Goal: Task Accomplishment & Management: Manage account settings

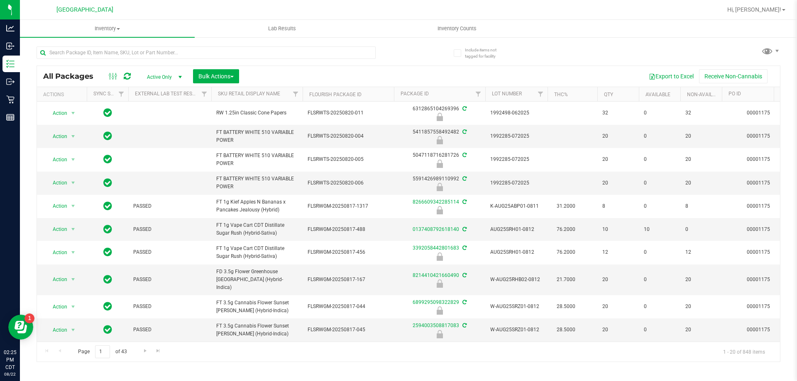
drag, startPoint x: 0, startPoint y: 0, endPoint x: 252, endPoint y: 41, distance: 255.7
click at [250, 41] on div at bounding box center [223, 52] width 372 height 27
click at [252, 58] on input "text" at bounding box center [206, 52] width 339 height 12
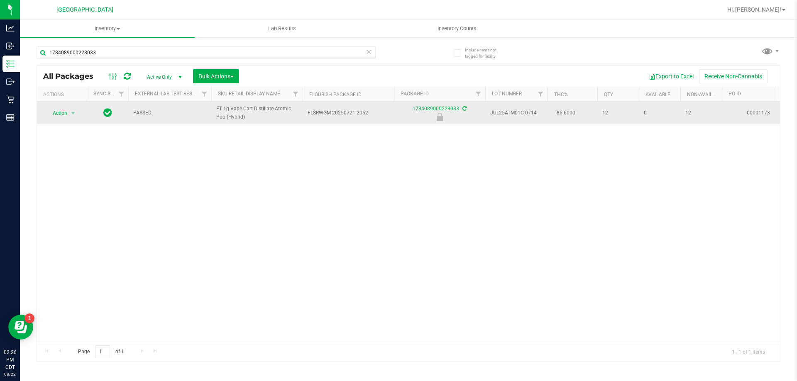
click at [249, 121] on td "FT 1g Vape Cart Distillate Atomic Pop (Hybrid)" at bounding box center [256, 113] width 91 height 23
copy span "FT 1g Vape Cart Distillate Atomic Pop (Hybrid)"
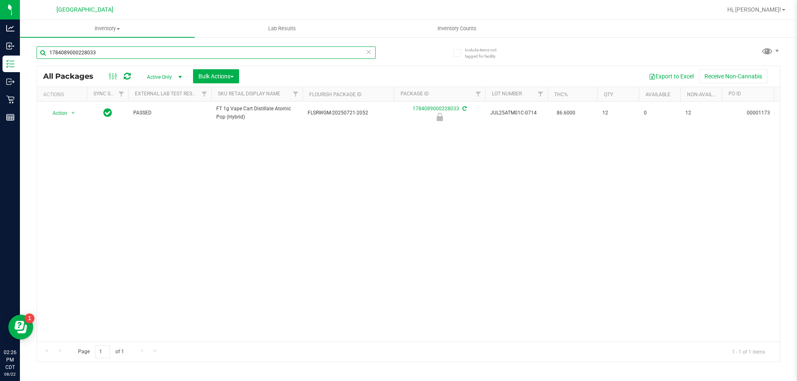
drag, startPoint x: 87, startPoint y: 54, endPoint x: 33, endPoint y: 55, distance: 54.4
click at [33, 55] on div "Include items not tagged for facility 1784089000228033 All Packages Active Only…" at bounding box center [408, 163] width 777 height 253
paste input "FT 1g Vape Cart Distillate Atomic Pop (Hybrid)"
type input "FT 1g Vape Cart Distillate Atomic Pop (Hybrid)"
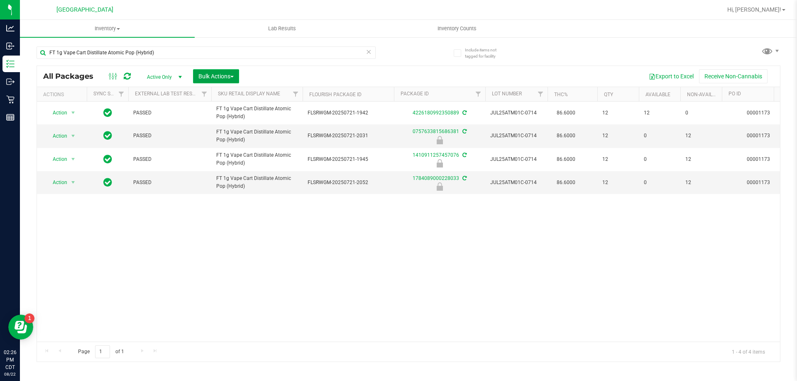
click at [208, 82] on button "Bulk Actions" at bounding box center [216, 76] width 46 height 14
click at [209, 144] on div "Locate packages" at bounding box center [224, 141] width 53 height 13
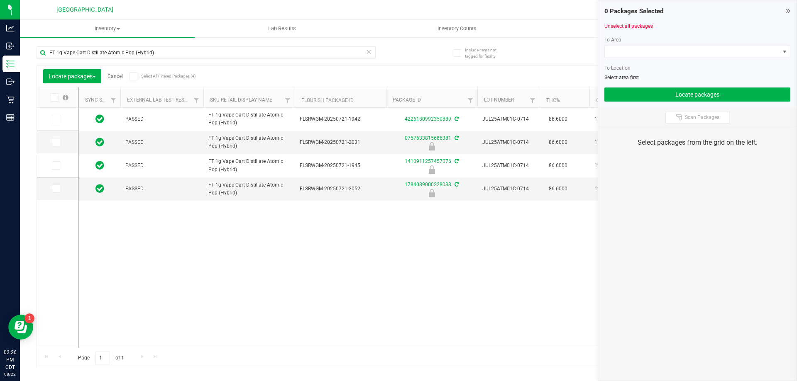
click at [789, 12] on icon at bounding box center [788, 11] width 5 height 8
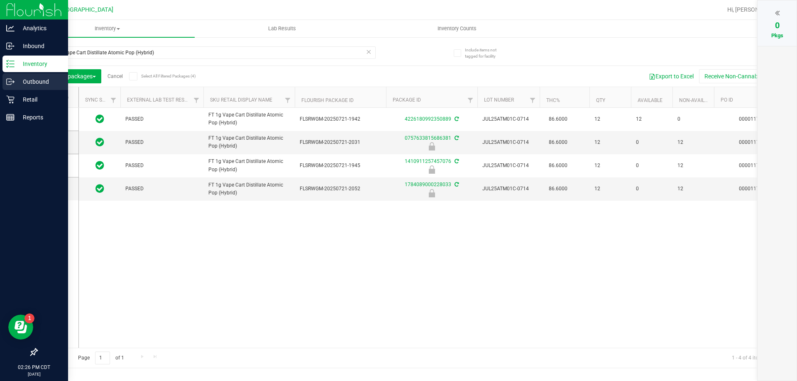
click at [21, 82] on p "Outbound" at bounding box center [40, 82] width 50 height 10
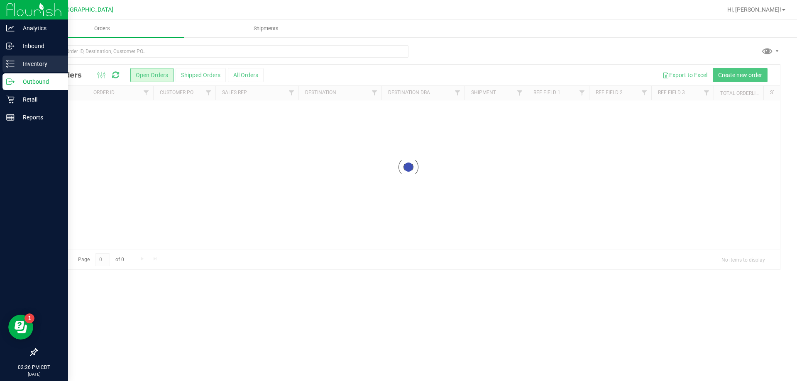
click at [21, 67] on p "Inventory" at bounding box center [40, 64] width 50 height 10
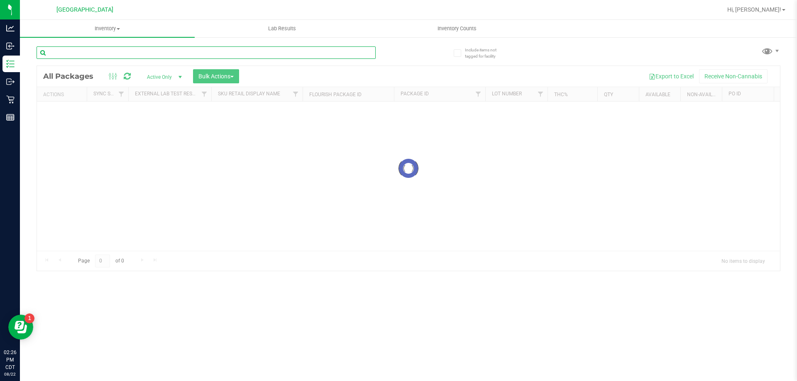
click at [101, 52] on input "text" at bounding box center [206, 52] width 339 height 12
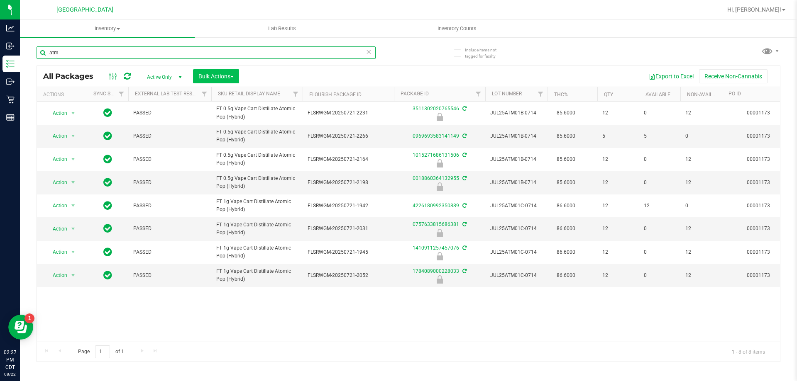
type input "atm"
click at [203, 73] on span "Bulk Actions" at bounding box center [215, 76] width 35 height 7
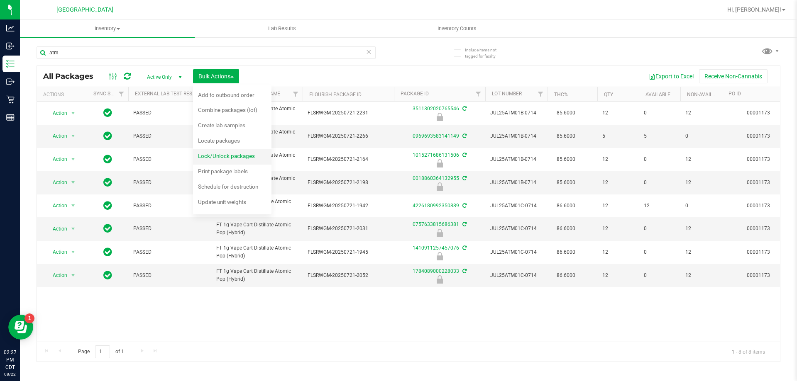
click at [232, 156] on span "Lock/Unlock packages" at bounding box center [226, 156] width 57 height 7
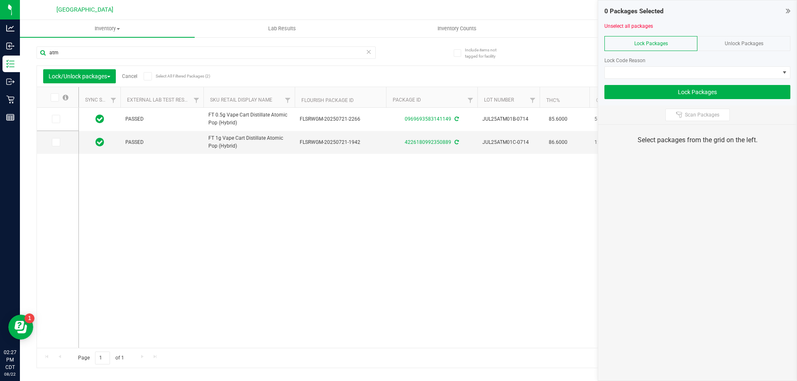
click at [723, 36] on div "Unlock Packages" at bounding box center [743, 43] width 93 height 15
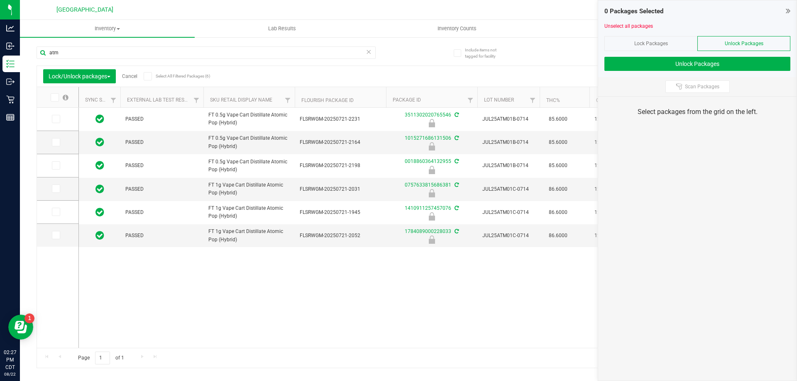
click at [53, 98] on icon at bounding box center [53, 98] width 5 height 0
click at [0, 0] on input "checkbox" at bounding box center [0, 0] width 0 height 0
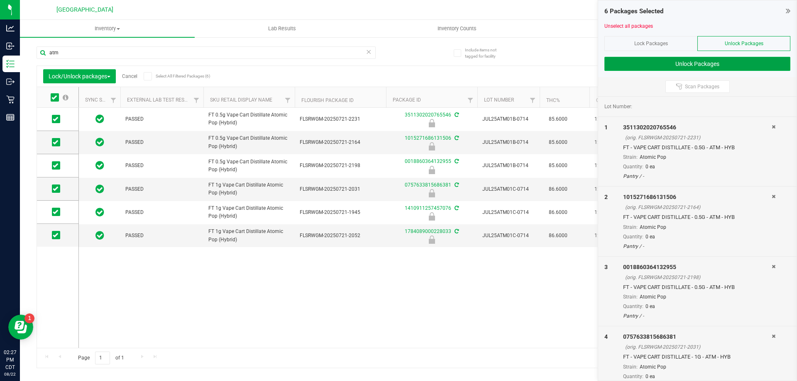
click at [726, 64] on button "Unlock Packages" at bounding box center [697, 64] width 186 height 14
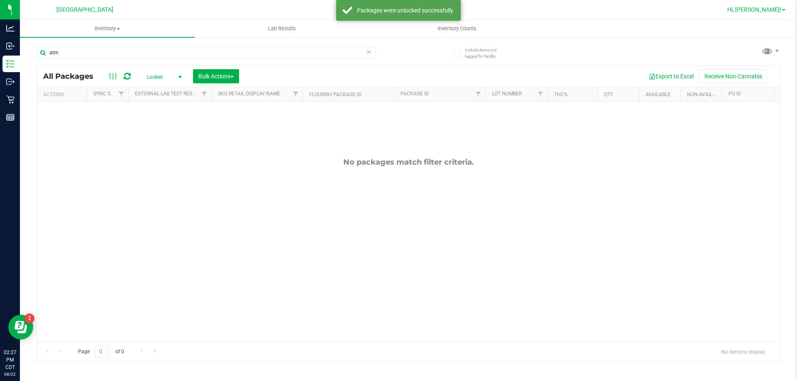
click at [759, 12] on span "Hi, [PERSON_NAME]!" at bounding box center [754, 9] width 54 height 7
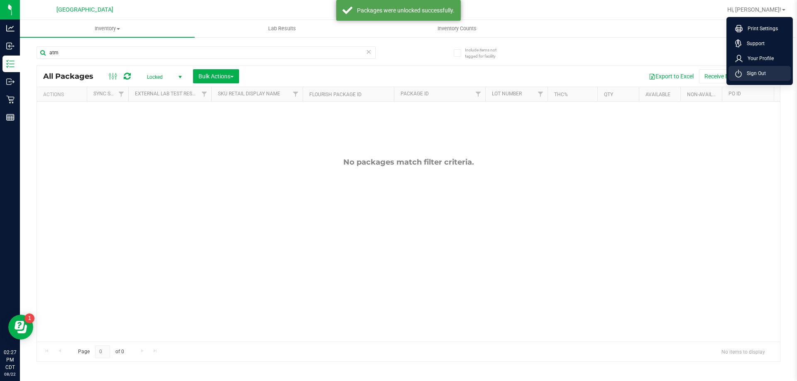
click at [751, 73] on span "Sign Out" at bounding box center [754, 73] width 24 height 8
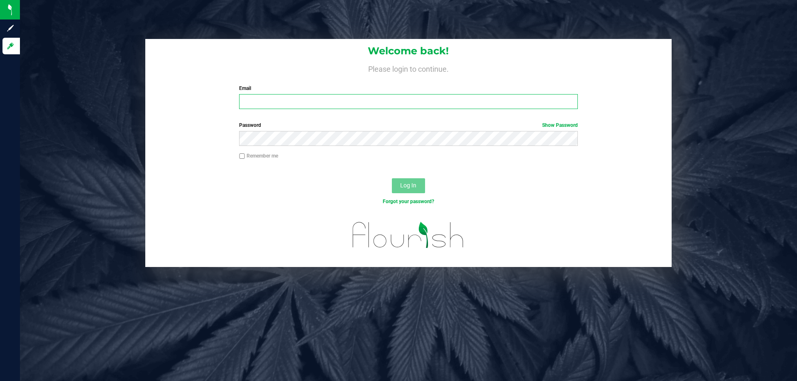
click at [395, 97] on input "Email" at bounding box center [408, 101] width 338 height 15
type input "[EMAIL_ADDRESS][DOMAIN_NAME]"
click at [392, 178] on button "Log In" at bounding box center [408, 185] width 33 height 15
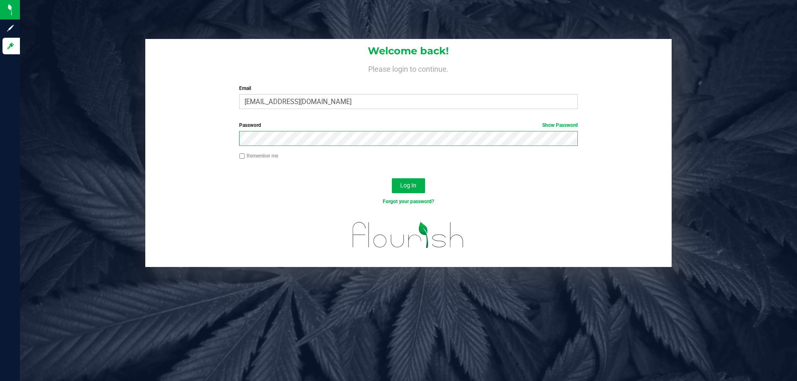
click at [392, 178] on button "Log In" at bounding box center [408, 185] width 33 height 15
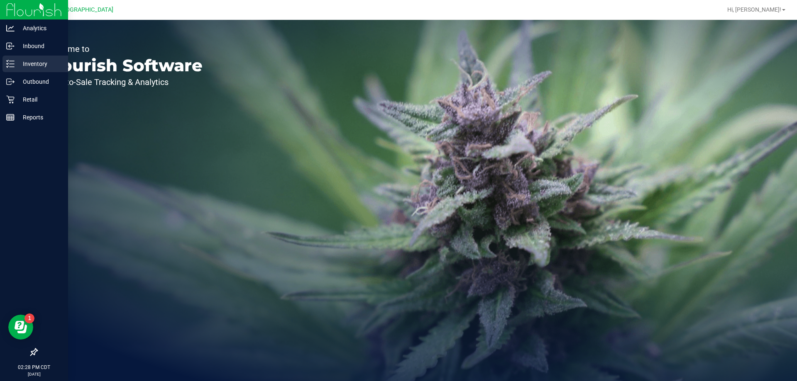
click at [14, 66] on icon at bounding box center [10, 64] width 8 height 8
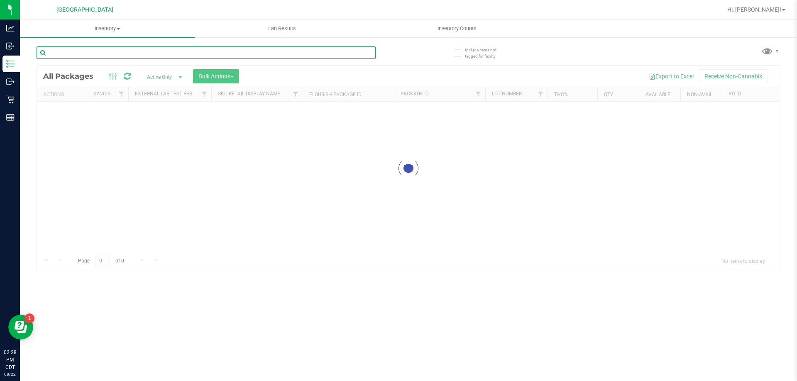
click at [139, 51] on input "text" at bounding box center [206, 52] width 339 height 12
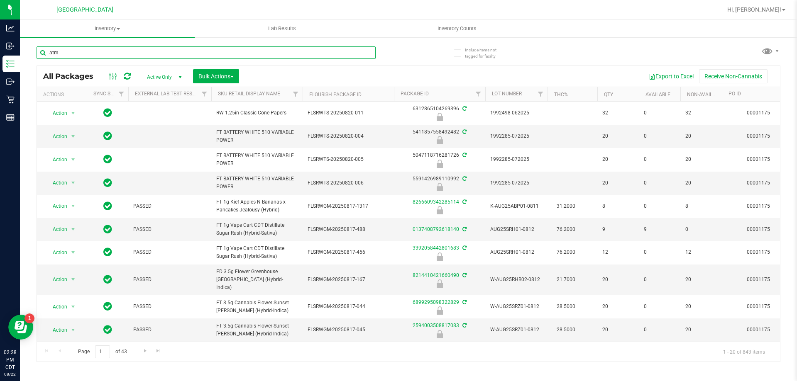
type input "atm"
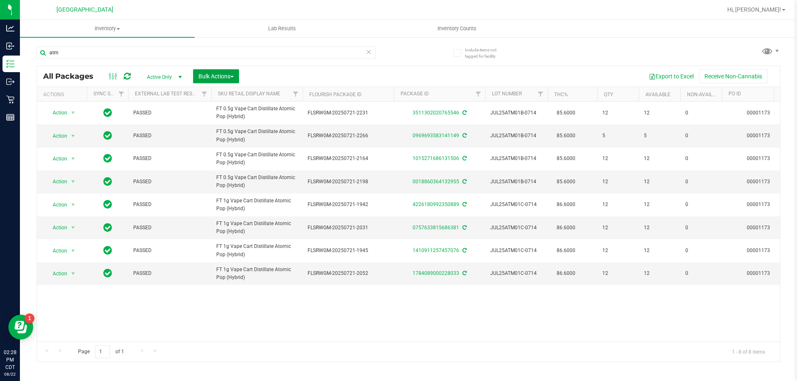
click at [218, 81] on button "Bulk Actions" at bounding box center [216, 76] width 46 height 14
click at [225, 139] on span "Locate packages" at bounding box center [219, 140] width 42 height 7
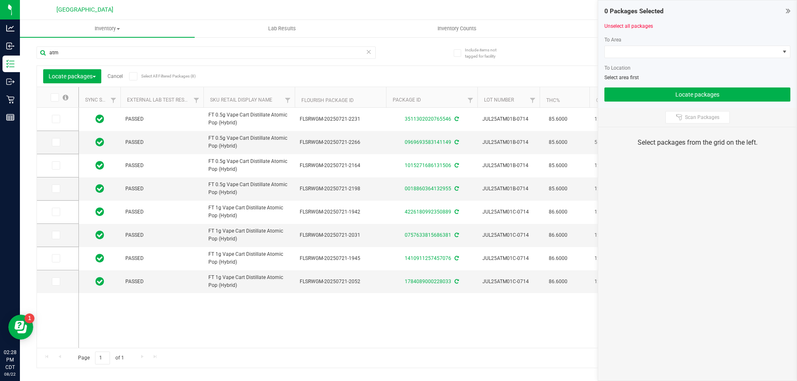
click at [52, 98] on icon at bounding box center [53, 98] width 5 height 0
click at [0, 0] on input "checkbox" at bounding box center [0, 0] width 0 height 0
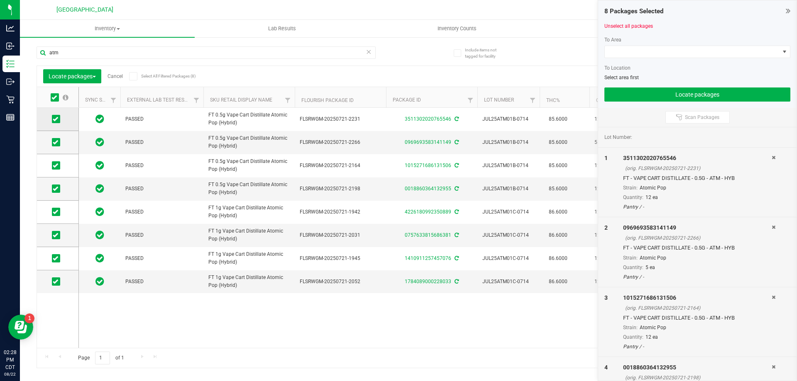
click at [56, 119] on icon at bounding box center [55, 119] width 5 height 0
click at [0, 0] on input "checkbox" at bounding box center [0, 0] width 0 height 0
click at [789, 10] on icon at bounding box center [788, 11] width 5 height 8
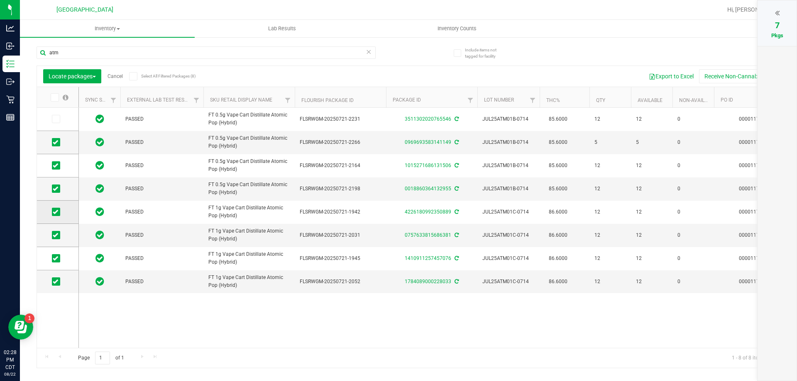
click at [54, 212] on icon at bounding box center [55, 212] width 5 height 0
click at [0, 0] on input "checkbox" at bounding box center [0, 0] width 0 height 0
click at [90, 70] on button "Locate packages" at bounding box center [72, 76] width 58 height 14
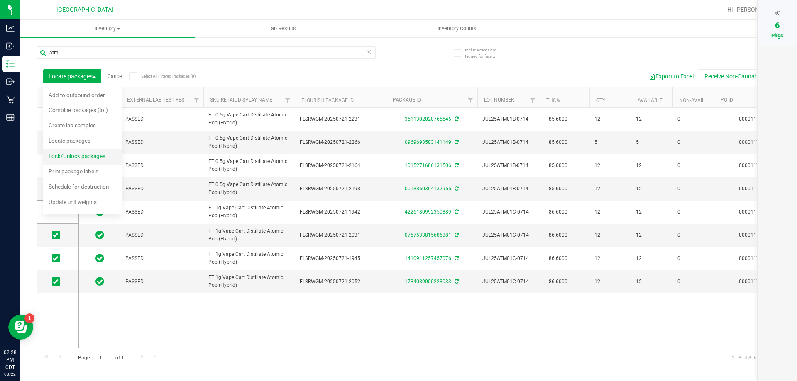
click at [81, 159] on span "Lock/Unlock packages" at bounding box center [77, 156] width 57 height 7
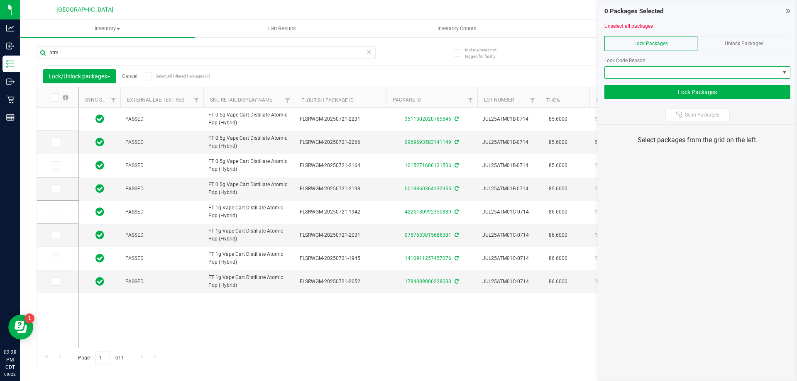
click at [652, 68] on span at bounding box center [692, 73] width 175 height 12
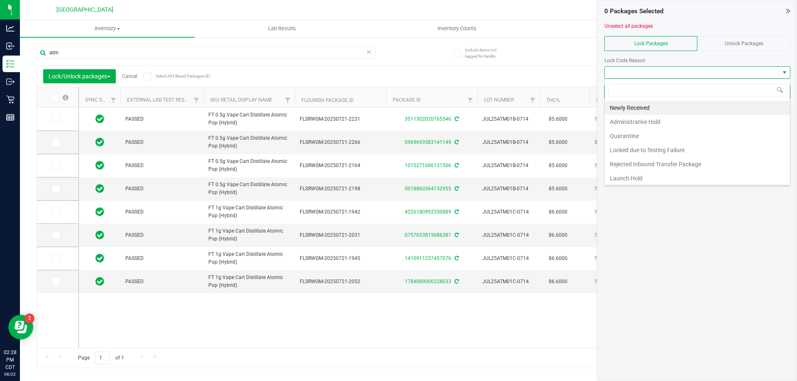
scroll to position [12, 186]
click at [651, 108] on li "Newly Received" at bounding box center [697, 108] width 185 height 14
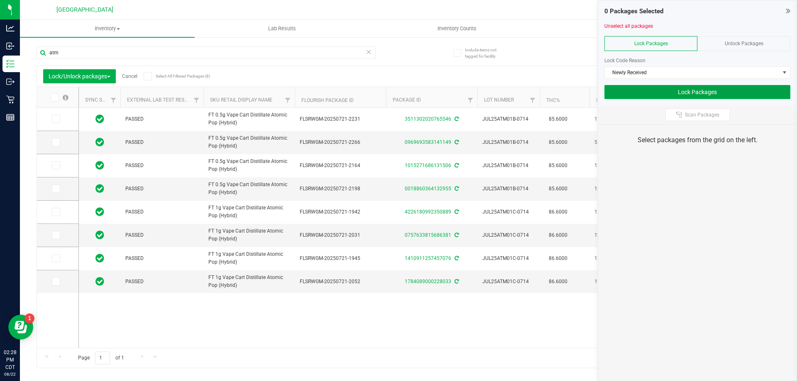
click at [725, 89] on button "Lock Packages" at bounding box center [697, 92] width 186 height 14
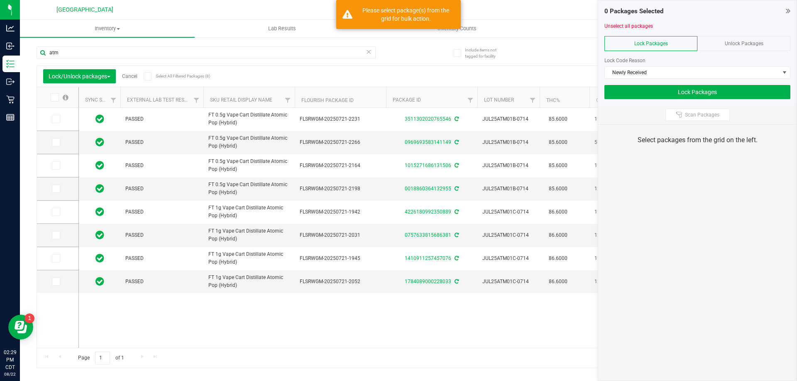
click at [55, 98] on icon at bounding box center [53, 98] width 5 height 0
click at [0, 0] on input "checkbox" at bounding box center [0, 0] width 0 height 0
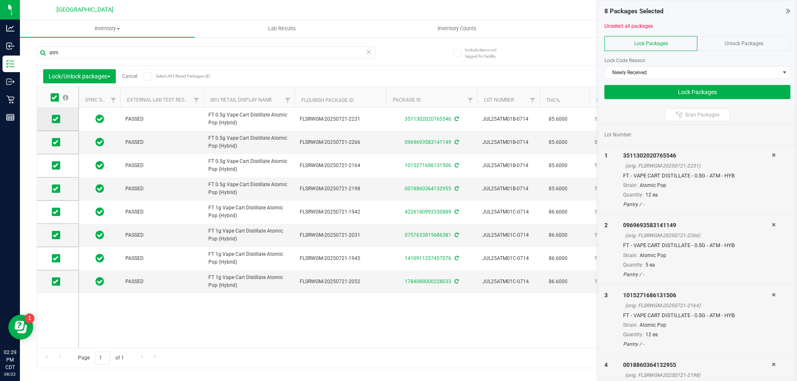
click at [54, 119] on icon at bounding box center [55, 119] width 5 height 0
click at [0, 0] on input "checkbox" at bounding box center [0, 0] width 0 height 0
click at [52, 212] on span at bounding box center [56, 212] width 8 height 8
click at [0, 0] on input "checkbox" at bounding box center [0, 0] width 0 height 0
click at [655, 88] on button "Lock Packages" at bounding box center [697, 92] width 186 height 14
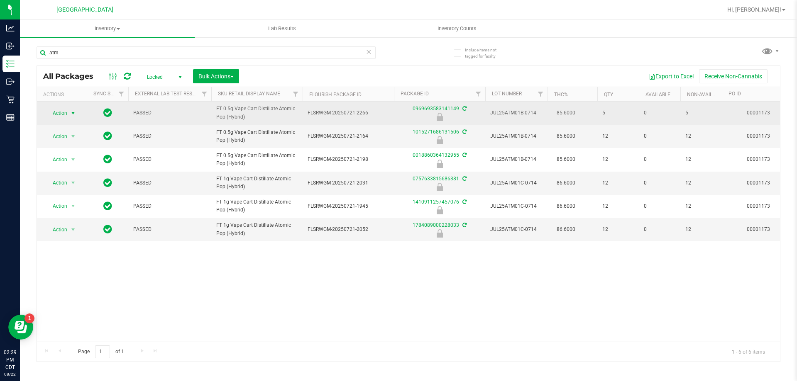
click at [53, 113] on span "Action" at bounding box center [56, 114] width 22 height 12
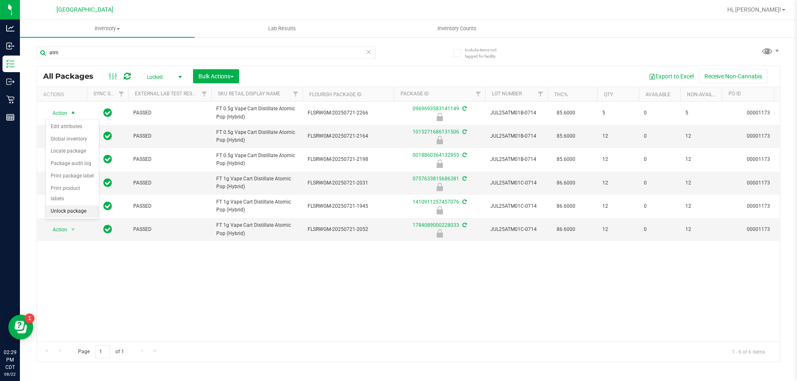
click at [59, 205] on li "Unlock package" at bounding box center [72, 211] width 53 height 12
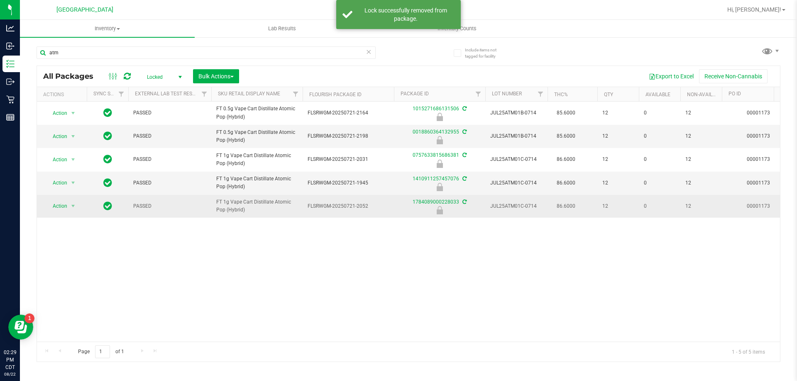
drag, startPoint x: 250, startPoint y: 213, endPoint x: 219, endPoint y: 195, distance: 36.1
click at [219, 195] on td "FT 1g Vape Cart Distillate Atomic Pop (Hybrid)" at bounding box center [256, 206] width 91 height 23
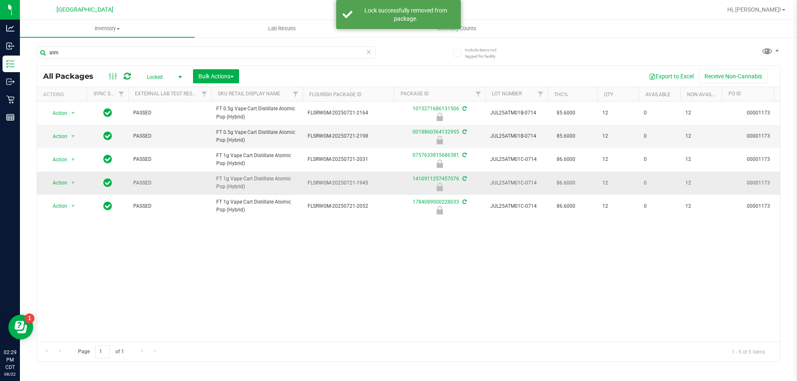
click at [254, 177] on span "FT 1g Vape Cart Distillate Atomic Pop (Hybrid)" at bounding box center [256, 183] width 81 height 16
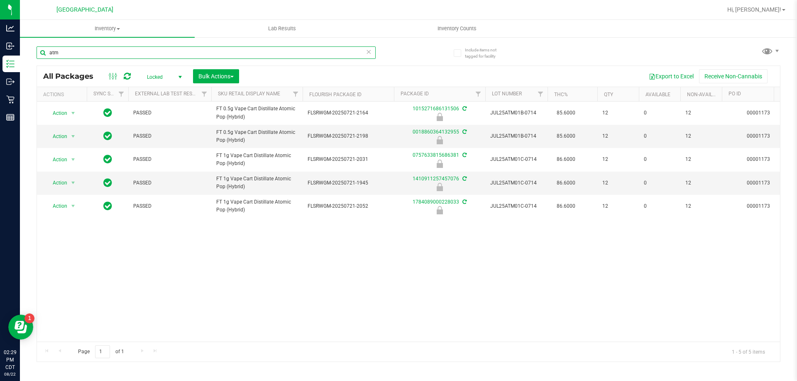
click at [81, 55] on input "atm" at bounding box center [206, 52] width 339 height 12
click at [763, 5] on div "Hi, [PERSON_NAME]!" at bounding box center [756, 9] width 65 height 15
click at [759, 13] on link "Hi, [PERSON_NAME]!" at bounding box center [756, 9] width 65 height 9
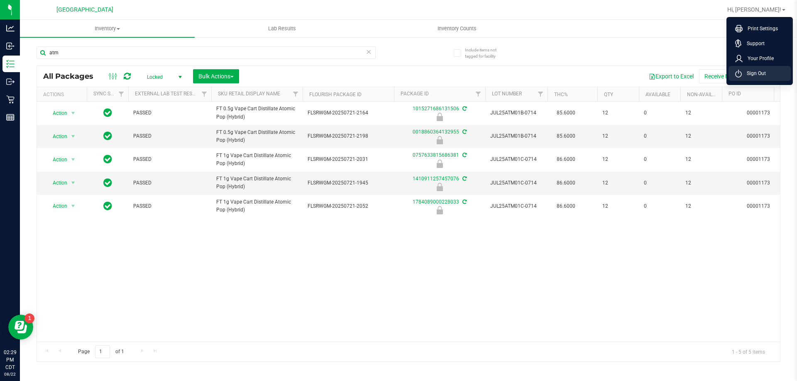
click at [744, 75] on span "Sign Out" at bounding box center [754, 73] width 24 height 8
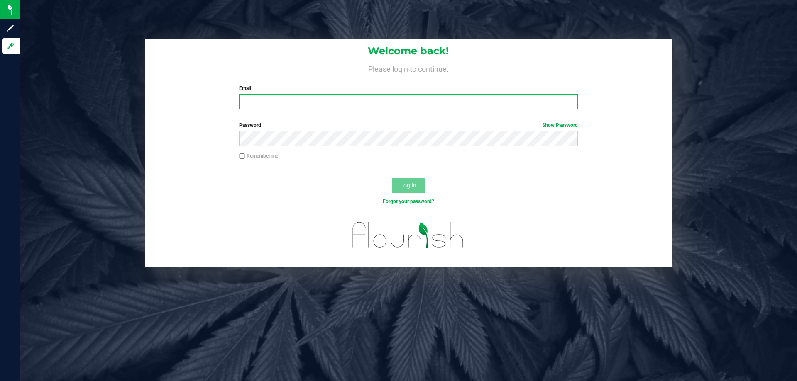
click at [413, 99] on input "Email" at bounding box center [408, 101] width 338 height 15
click at [416, 98] on input "[EMAIL_ADDRESS]" at bounding box center [408, 101] width 338 height 15
type input "[EMAIL_ADDRESS][DOMAIN_NAME]"
click at [392, 178] on button "Log In" at bounding box center [408, 185] width 33 height 15
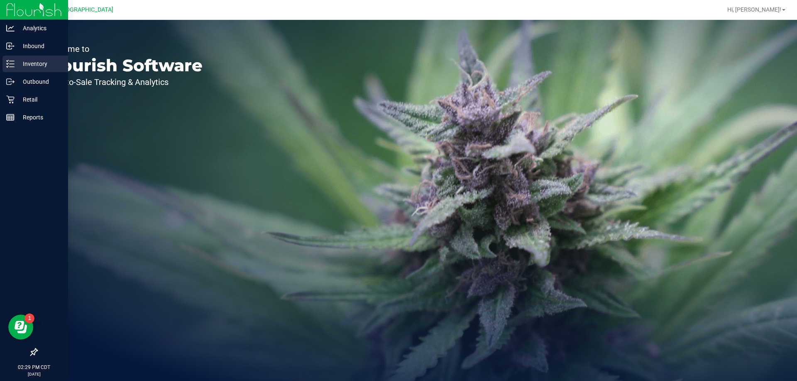
click at [12, 68] on div "Inventory" at bounding box center [35, 64] width 66 height 17
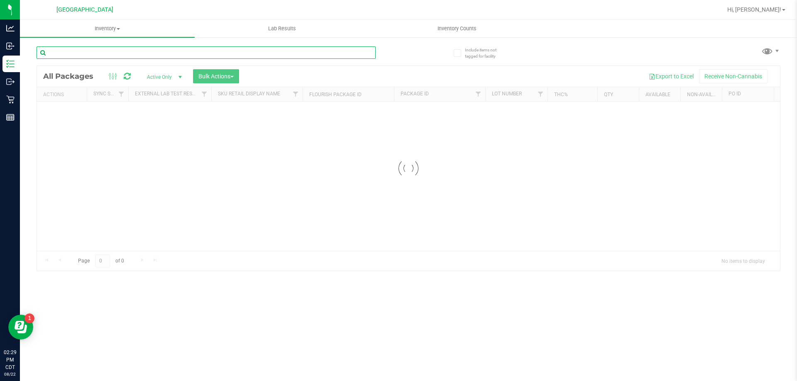
click at [126, 47] on input "text" at bounding box center [206, 52] width 339 height 12
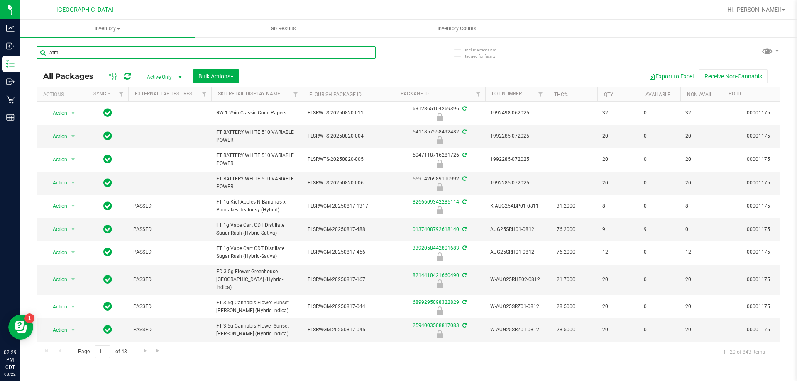
type input "atm"
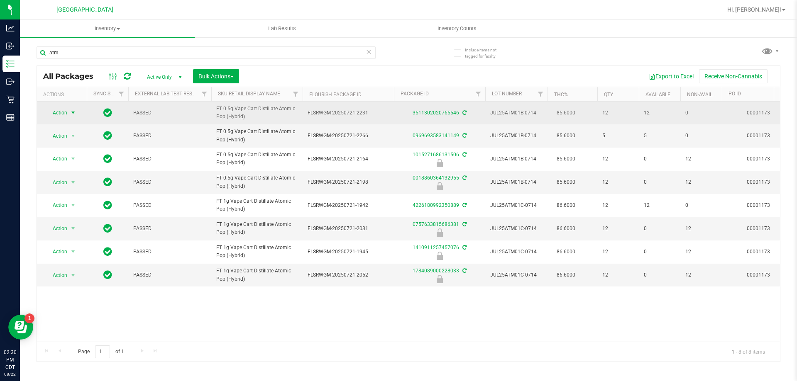
click at [68, 113] on span "select" at bounding box center [73, 113] width 10 height 12
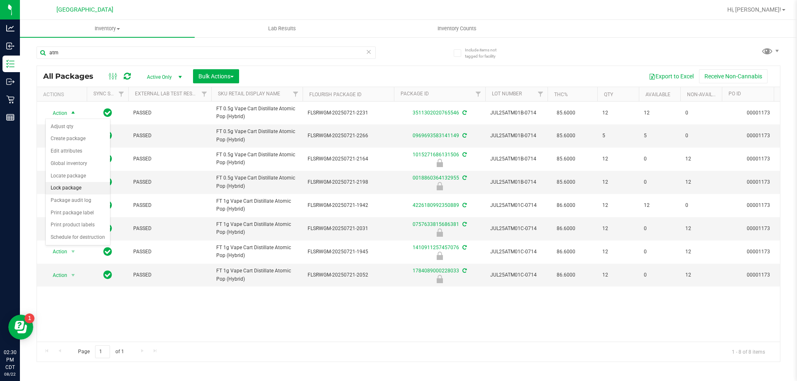
click at [71, 192] on li "Lock package" at bounding box center [78, 188] width 64 height 12
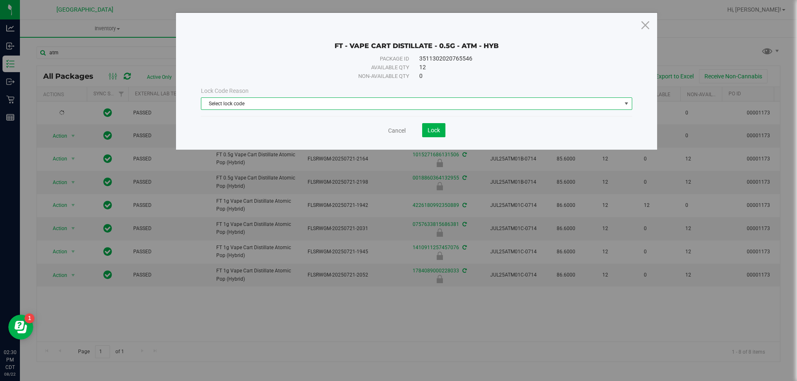
click at [326, 100] on span "Select lock code" at bounding box center [411, 104] width 420 height 12
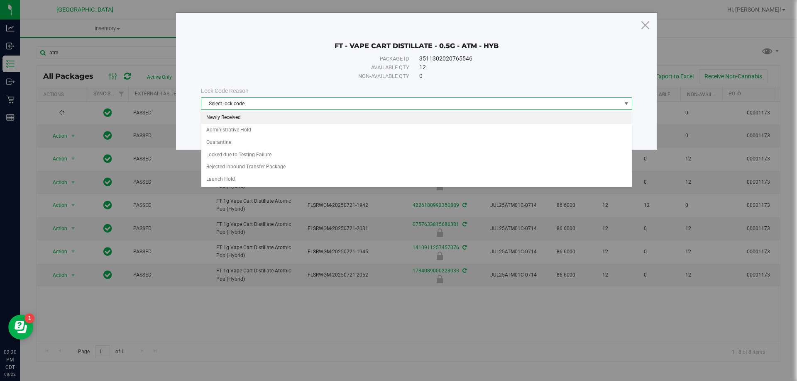
click at [276, 122] on li "Newly Received" at bounding box center [416, 118] width 430 height 12
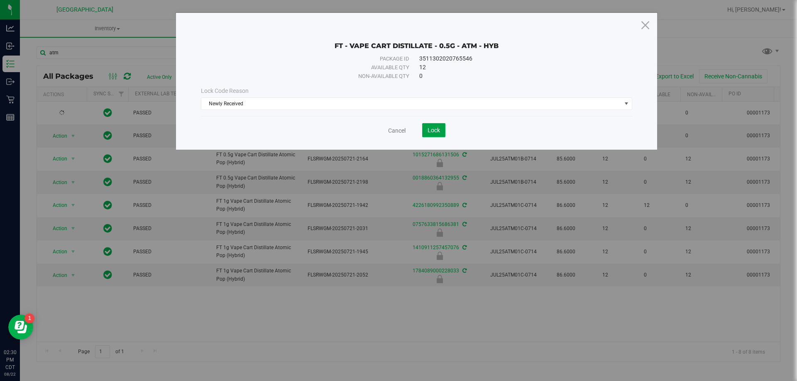
click at [430, 131] on span "Lock" at bounding box center [434, 130] width 12 height 7
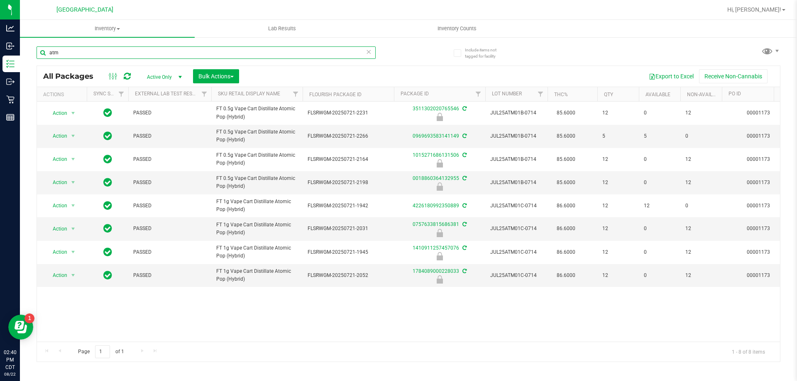
drag, startPoint x: 66, startPoint y: 56, endPoint x: 41, endPoint y: 57, distance: 25.3
click at [41, 57] on input "atm" at bounding box center [206, 52] width 339 height 12
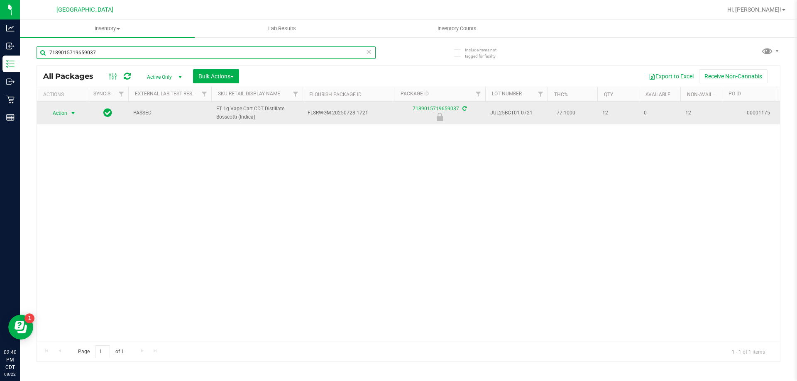
type input "7189015719659037"
click at [65, 115] on span "Action" at bounding box center [56, 114] width 22 height 12
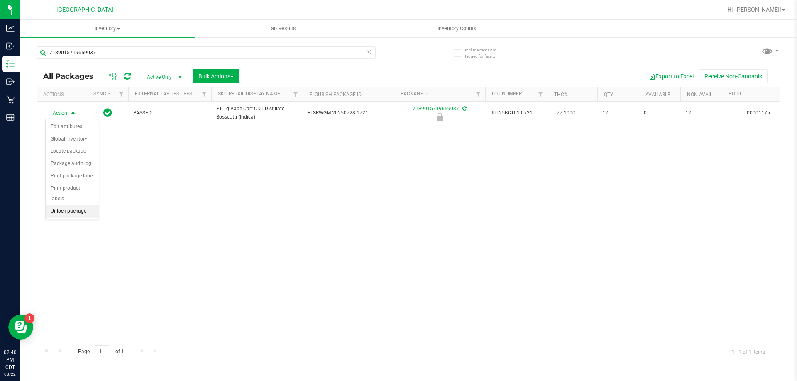
click at [76, 205] on li "Unlock package" at bounding box center [72, 211] width 53 height 12
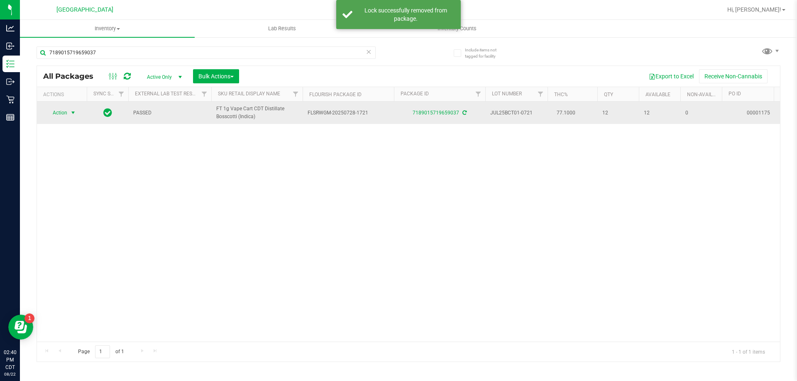
click at [66, 113] on span "Action" at bounding box center [56, 113] width 22 height 12
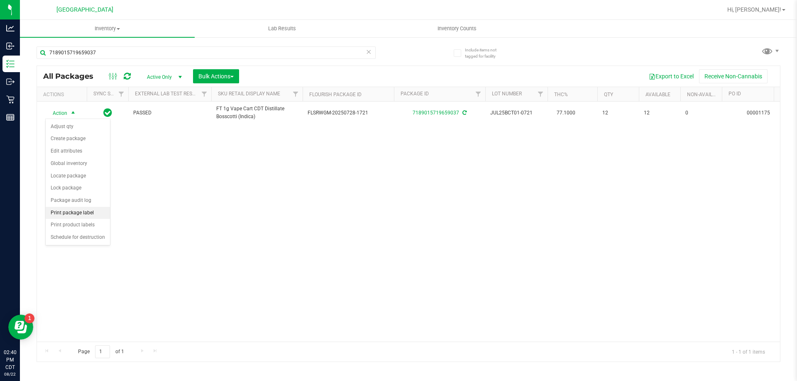
click at [76, 211] on li "Print package label" at bounding box center [78, 213] width 64 height 12
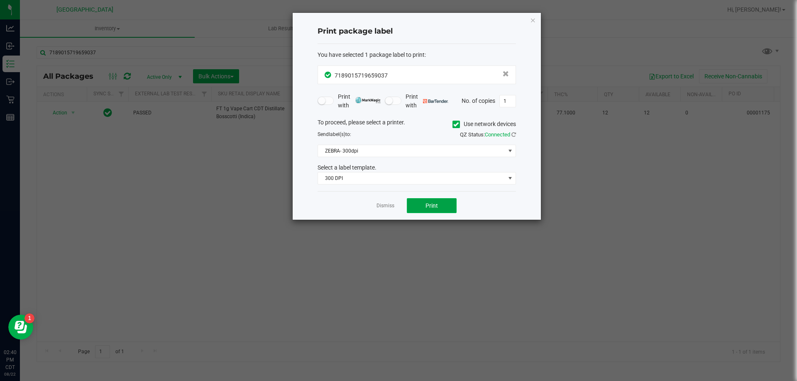
click at [437, 208] on span "Print" at bounding box center [431, 206] width 12 height 7
click at [360, 180] on span "300 DPI" at bounding box center [411, 179] width 187 height 12
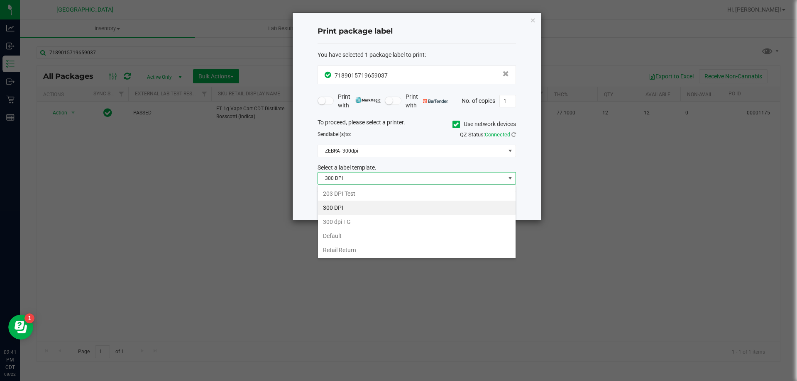
scroll to position [12, 198]
click at [360, 180] on span "300 DPI" at bounding box center [411, 179] width 187 height 12
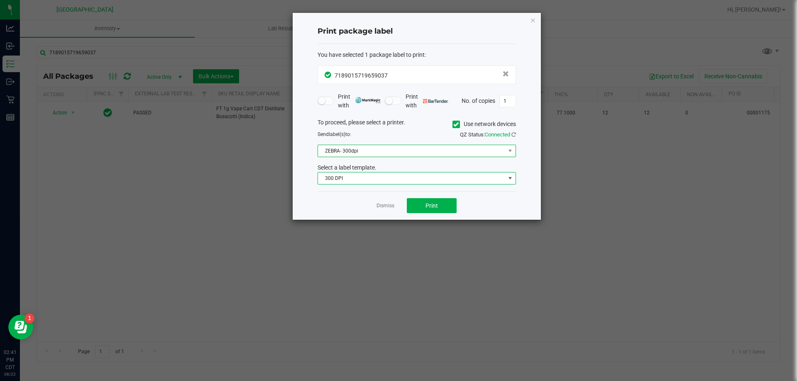
click at [364, 157] on span "ZEBRA- 300dpi" at bounding box center [417, 151] width 198 height 12
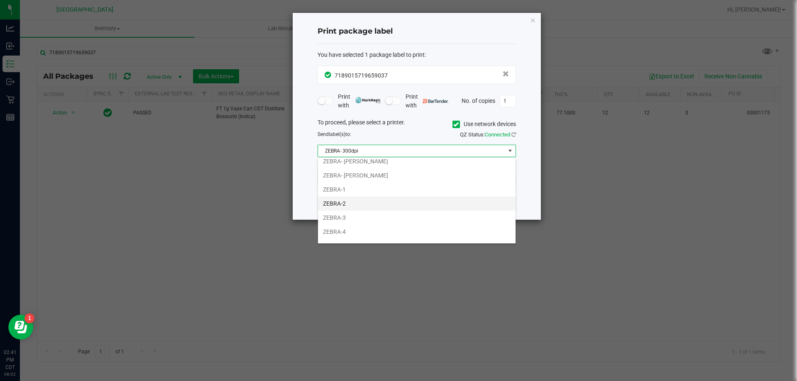
scroll to position [30, 0]
click at [350, 192] on li "ZEBRA-2" at bounding box center [417, 193] width 198 height 14
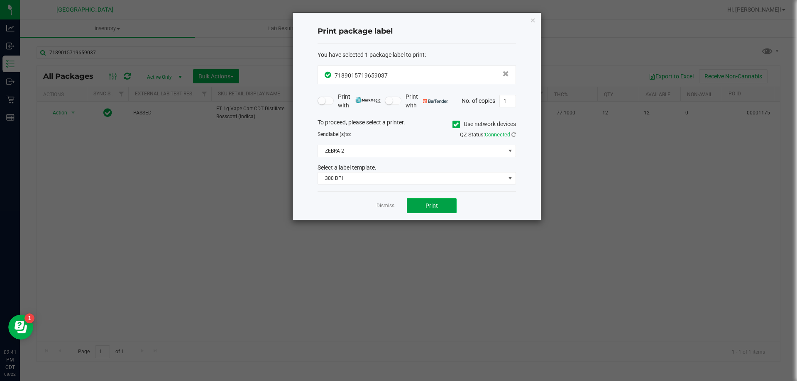
click at [444, 201] on button "Print" at bounding box center [432, 205] width 50 height 15
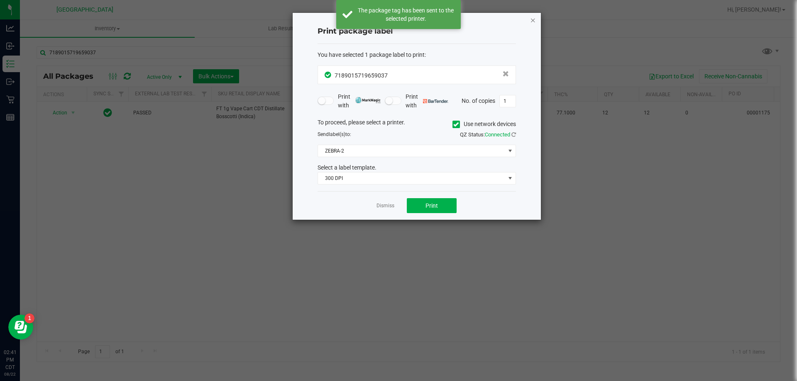
click at [531, 22] on icon "button" at bounding box center [533, 20] width 6 height 10
